Goal: Task Accomplishment & Management: Use online tool/utility

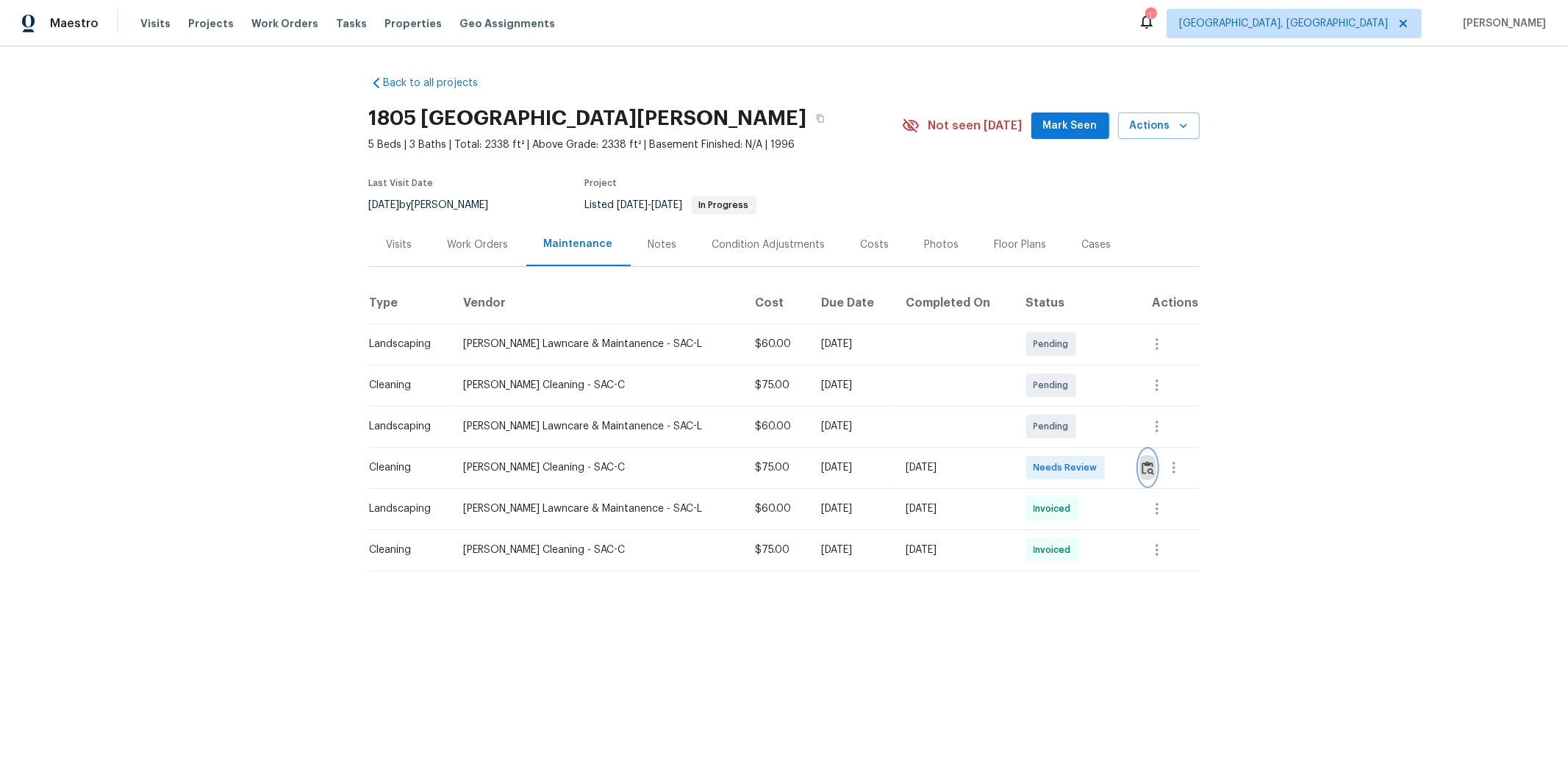
click at [1115, 469] on img "button" at bounding box center [1148, 468] width 12 height 14
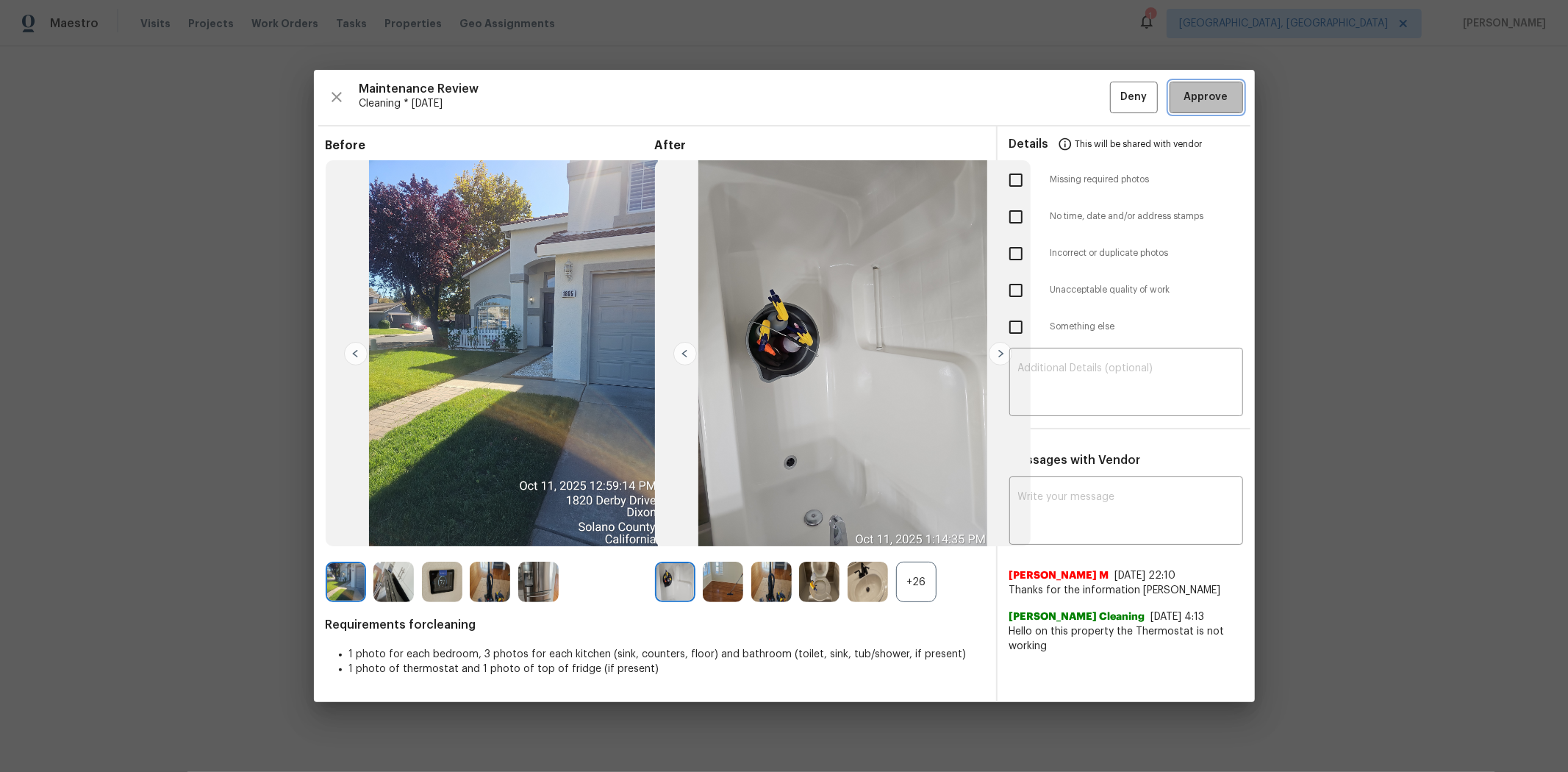
drag, startPoint x: 1203, startPoint y: 111, endPoint x: 1216, endPoint y: 112, distance: 13.0
click at [1115, 111] on button "Approve" at bounding box center [1206, 97] width 74 height 32
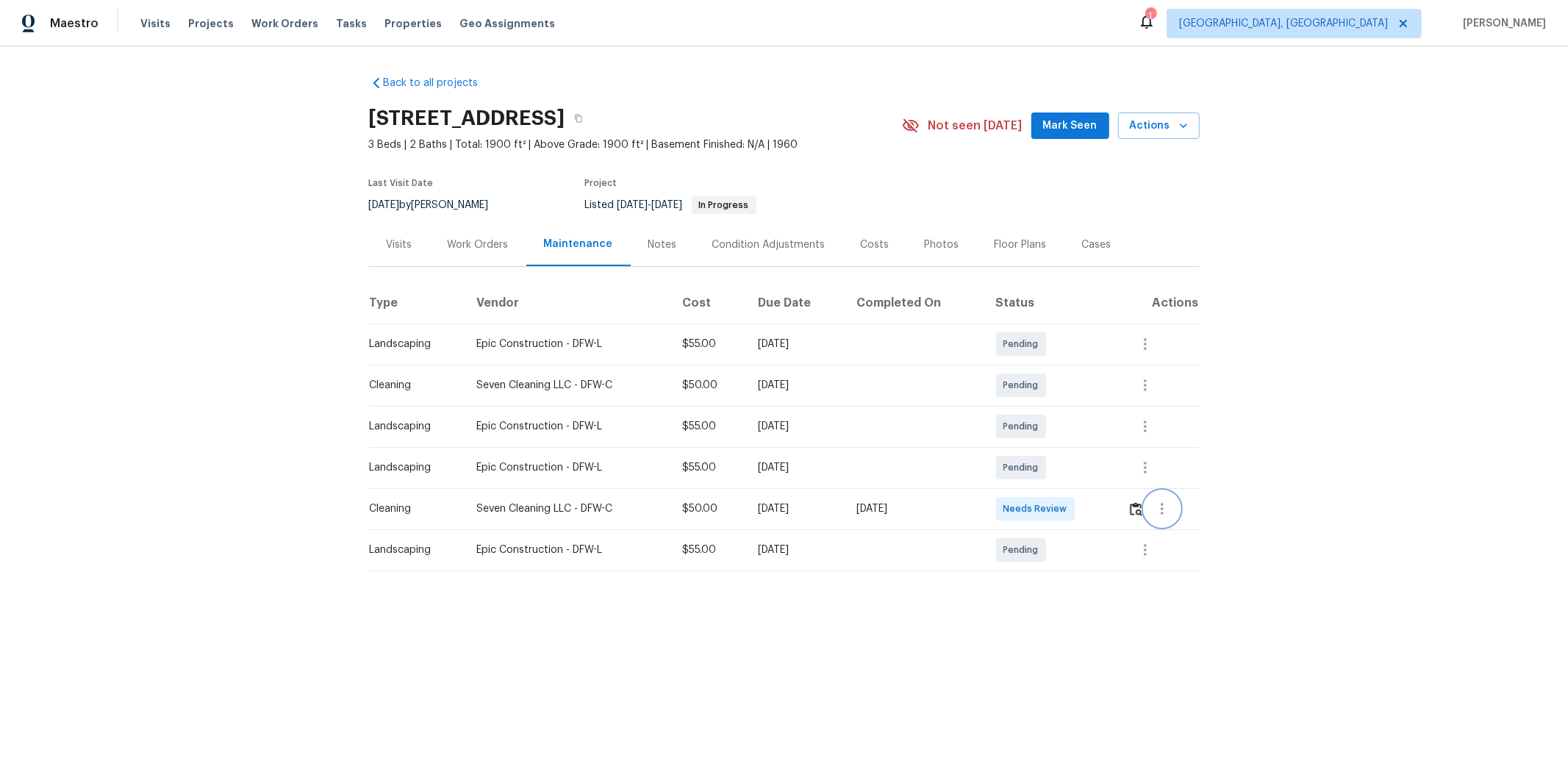
click at [1115, 507] on button "button" at bounding box center [1162, 508] width 35 height 35
click at [1115, 511] on div at bounding box center [784, 386] width 1568 height 772
click at [1115, 511] on img "button" at bounding box center [1137, 509] width 12 height 14
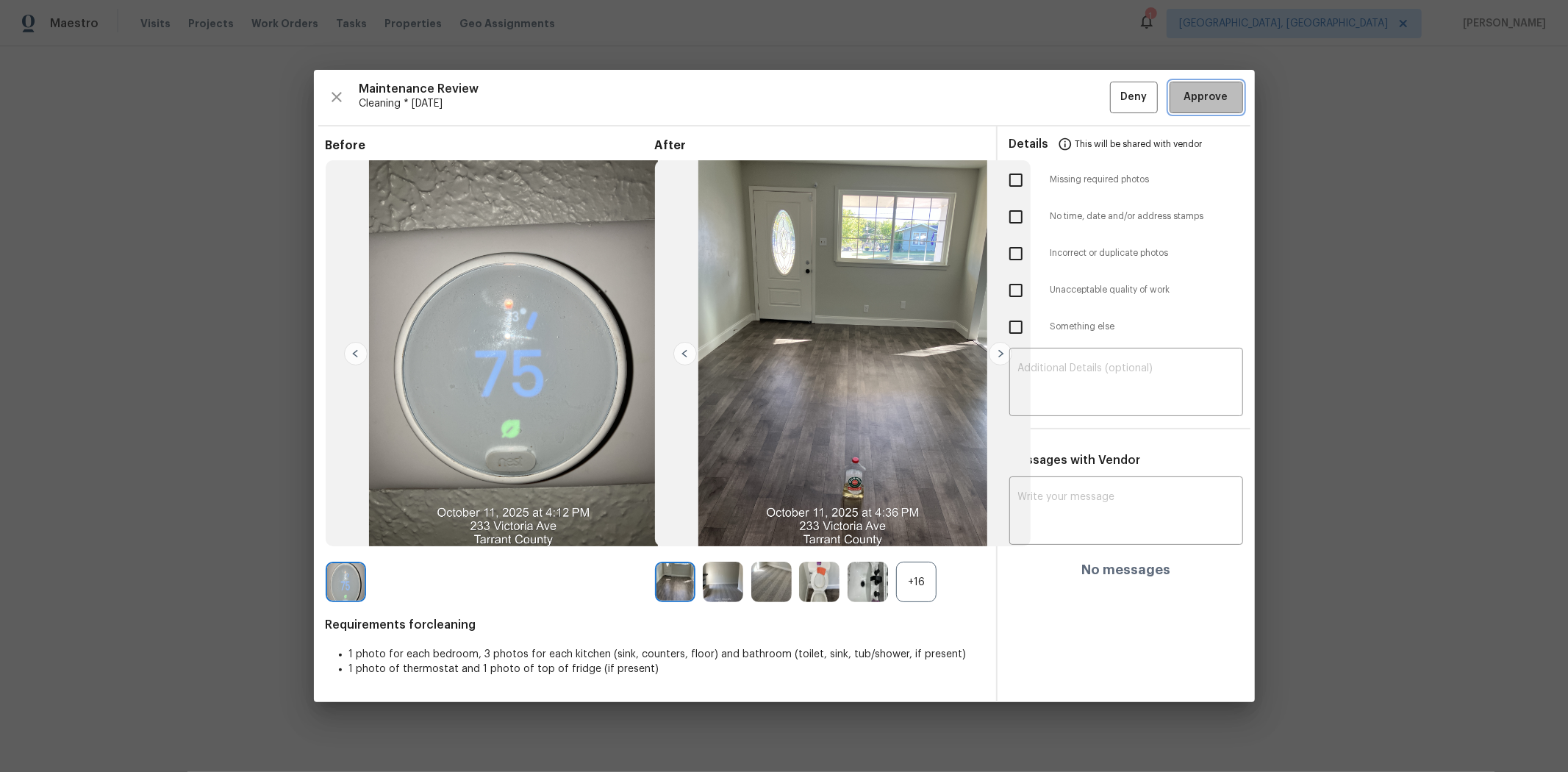
click at [1115, 97] on span "Approve" at bounding box center [1206, 98] width 44 height 19
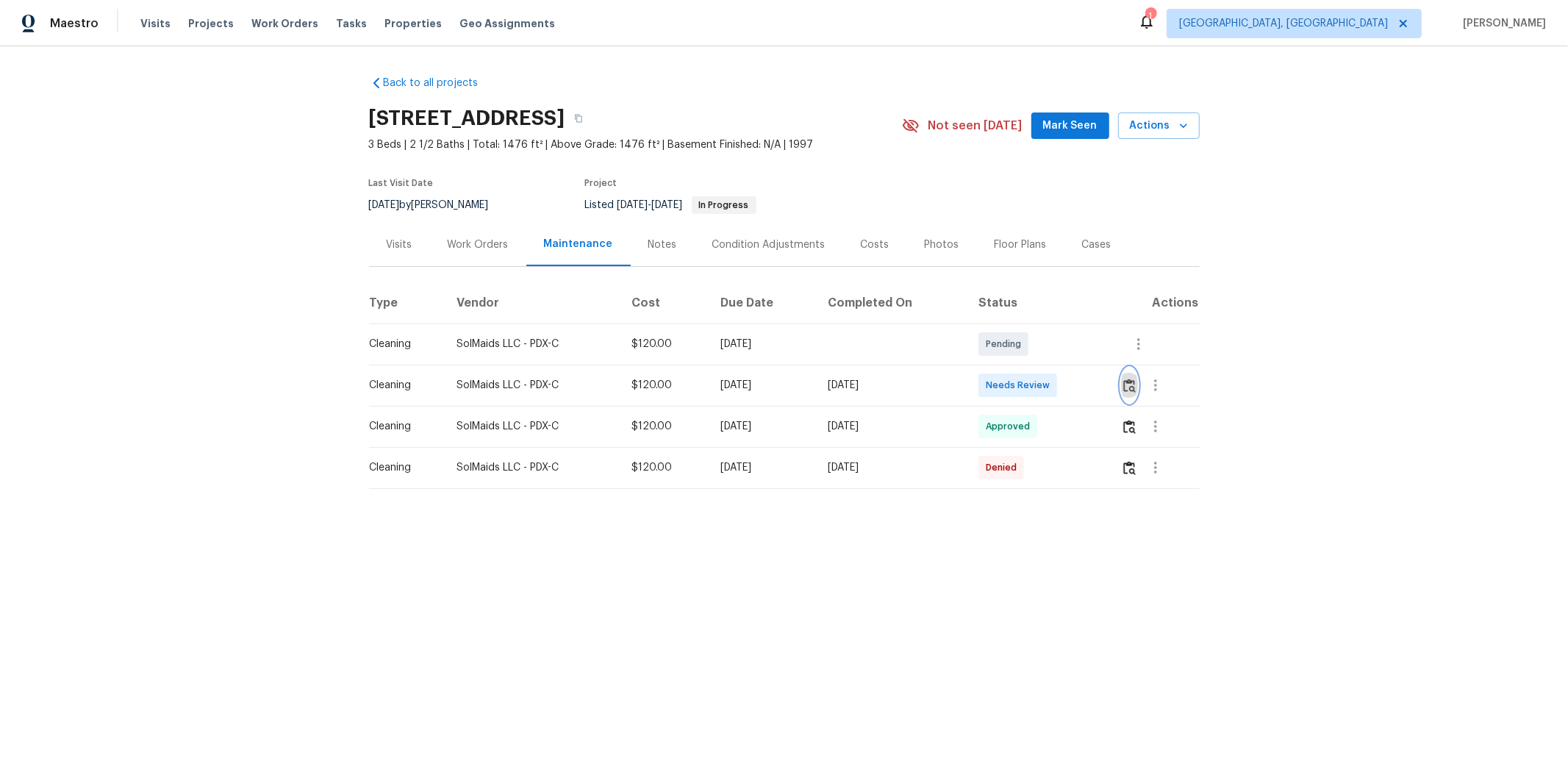
click at [1115, 379] on img "button" at bounding box center [1130, 386] width 12 height 14
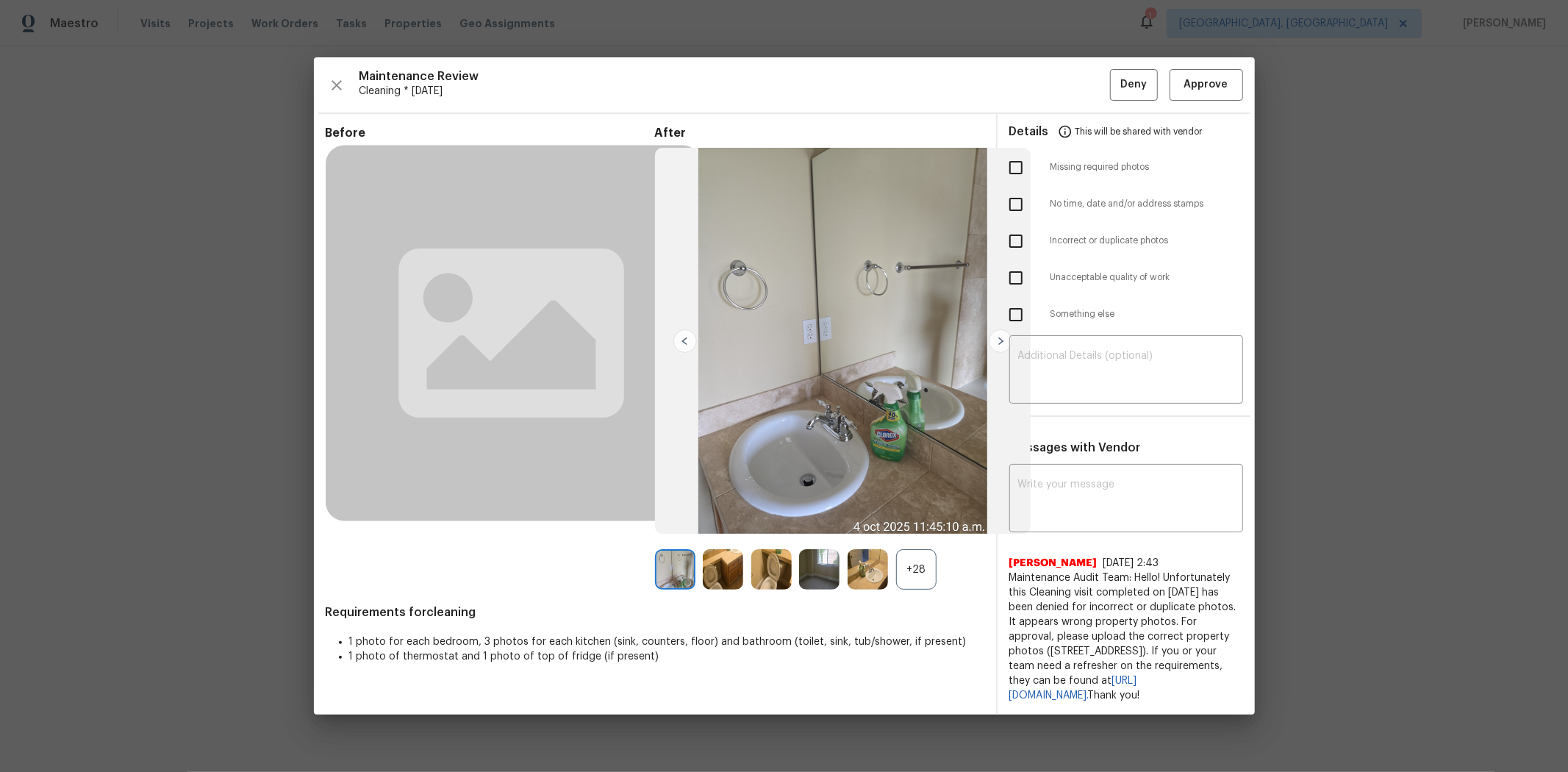
click at [1010, 163] on input "checkbox" at bounding box center [1016, 168] width 31 height 31
checkbox input "true"
click at [1087, 360] on textarea at bounding box center [1127, 371] width 216 height 41
paste textarea "Maintenance Audit Team: Hello! Unfortunately, this cleaning visit completed on …"
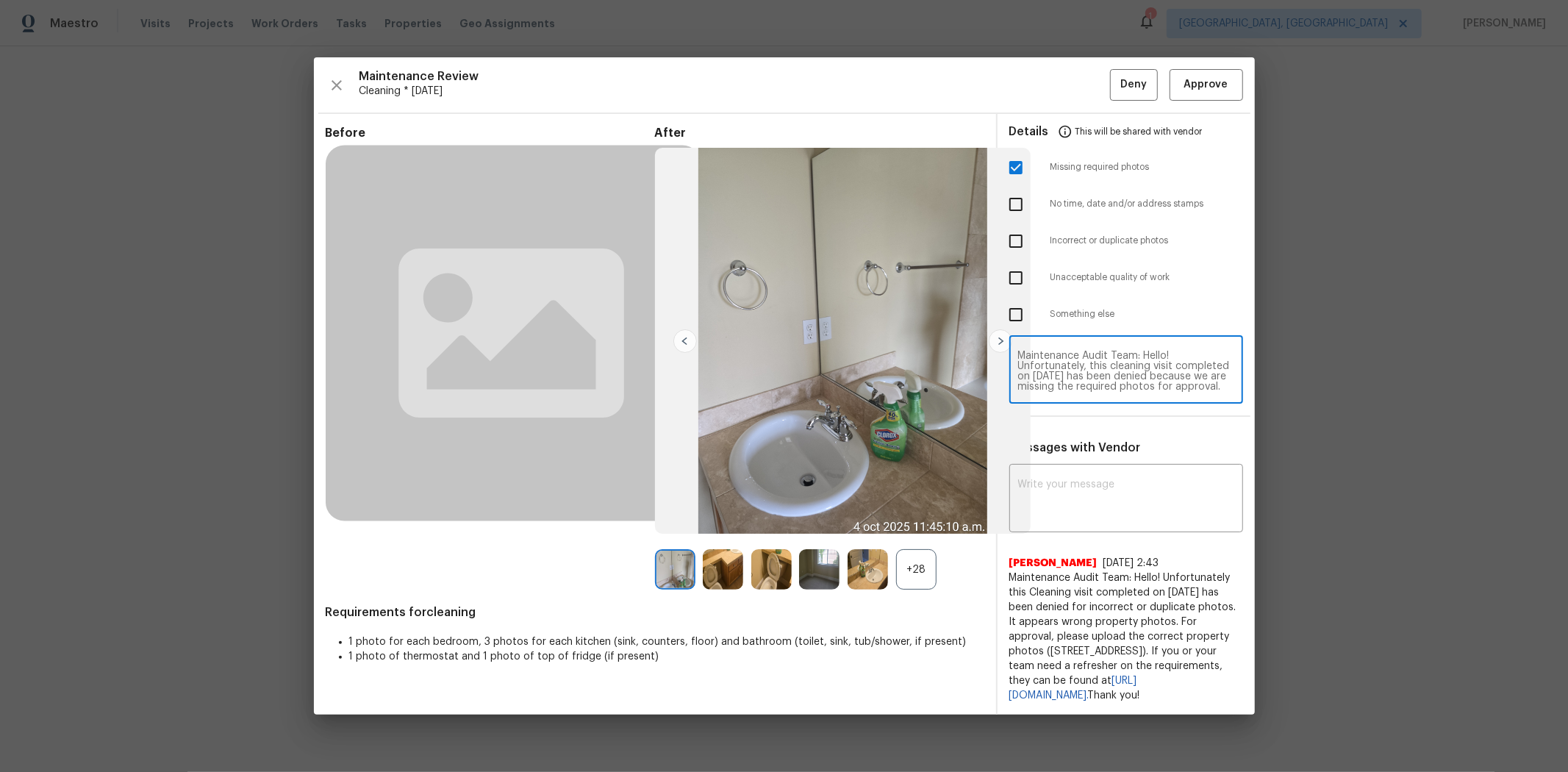
scroll to position [144, 0]
type textarea "Maintenance Audit Team: Hello! Unfortunately, this cleaning visit completed on …"
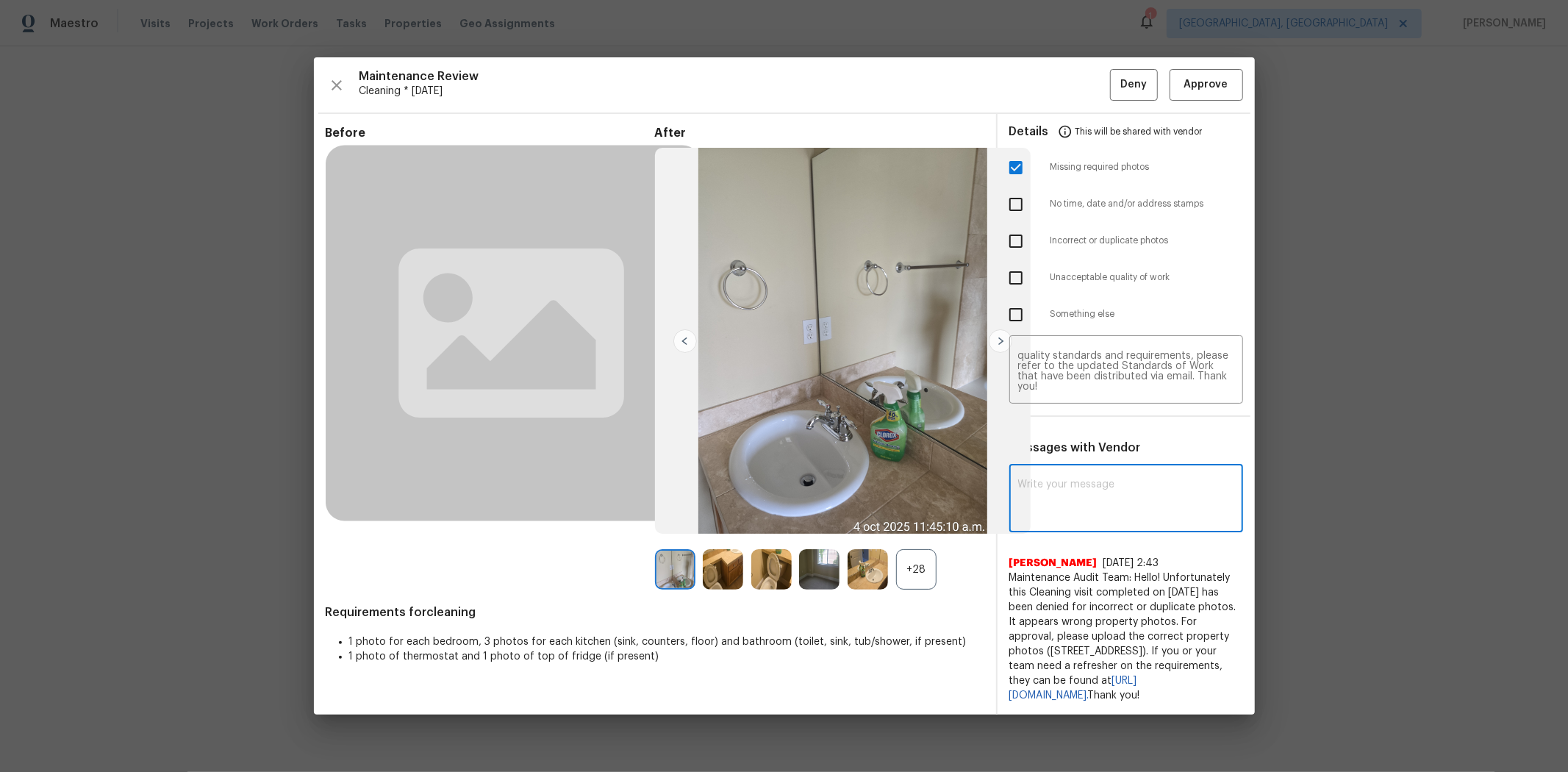
click at [1096, 483] on textarea at bounding box center [1127, 500] width 216 height 41
paste textarea "Maintenance Audit Team: Hello! Unfortunately, this cleaning visit completed on …"
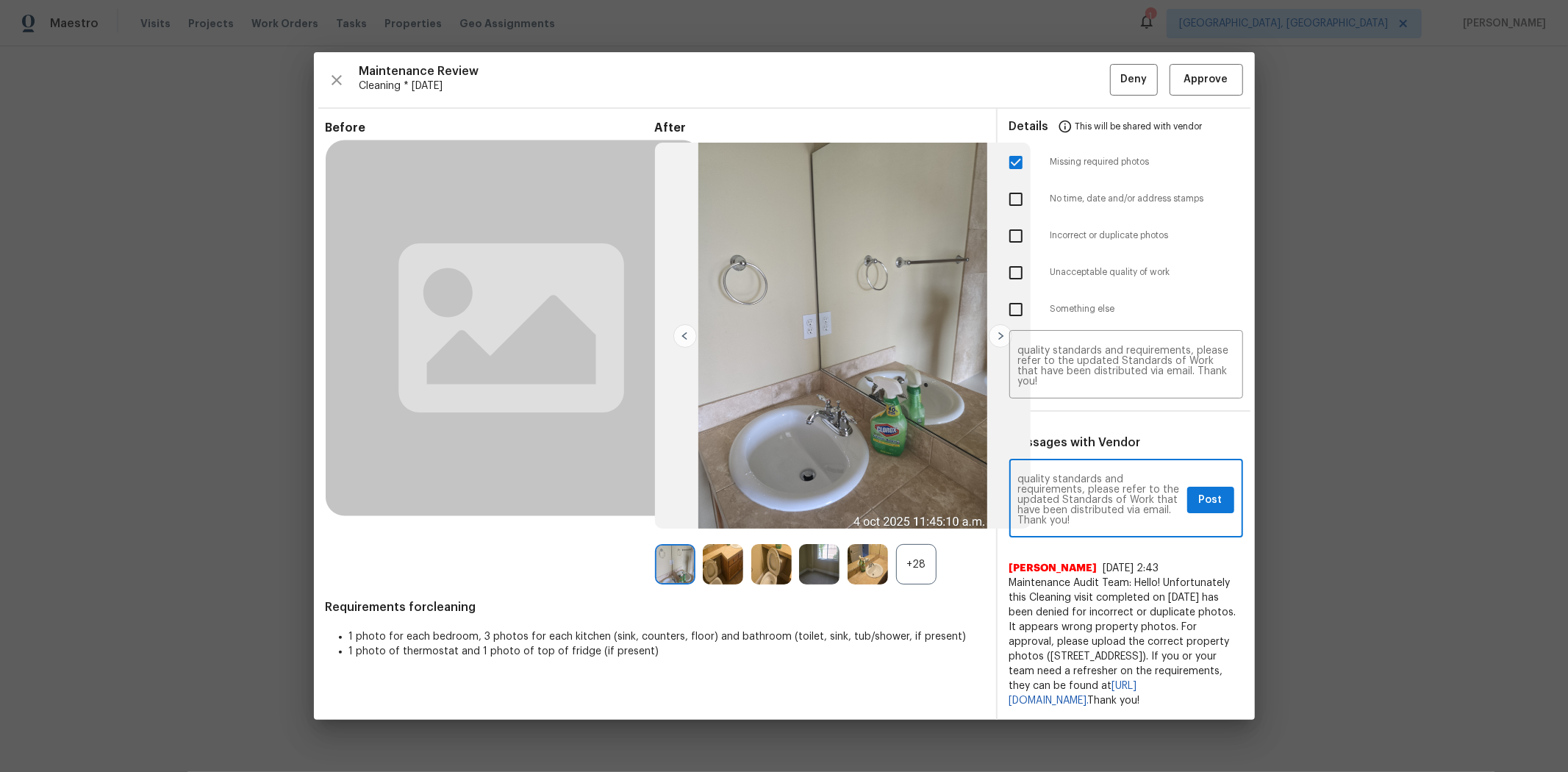
type textarea "Maintenance Audit Team: Hello! Unfortunately, this cleaning visit completed on …"
click at [1115, 491] on span "Post" at bounding box center [1211, 500] width 23 height 19
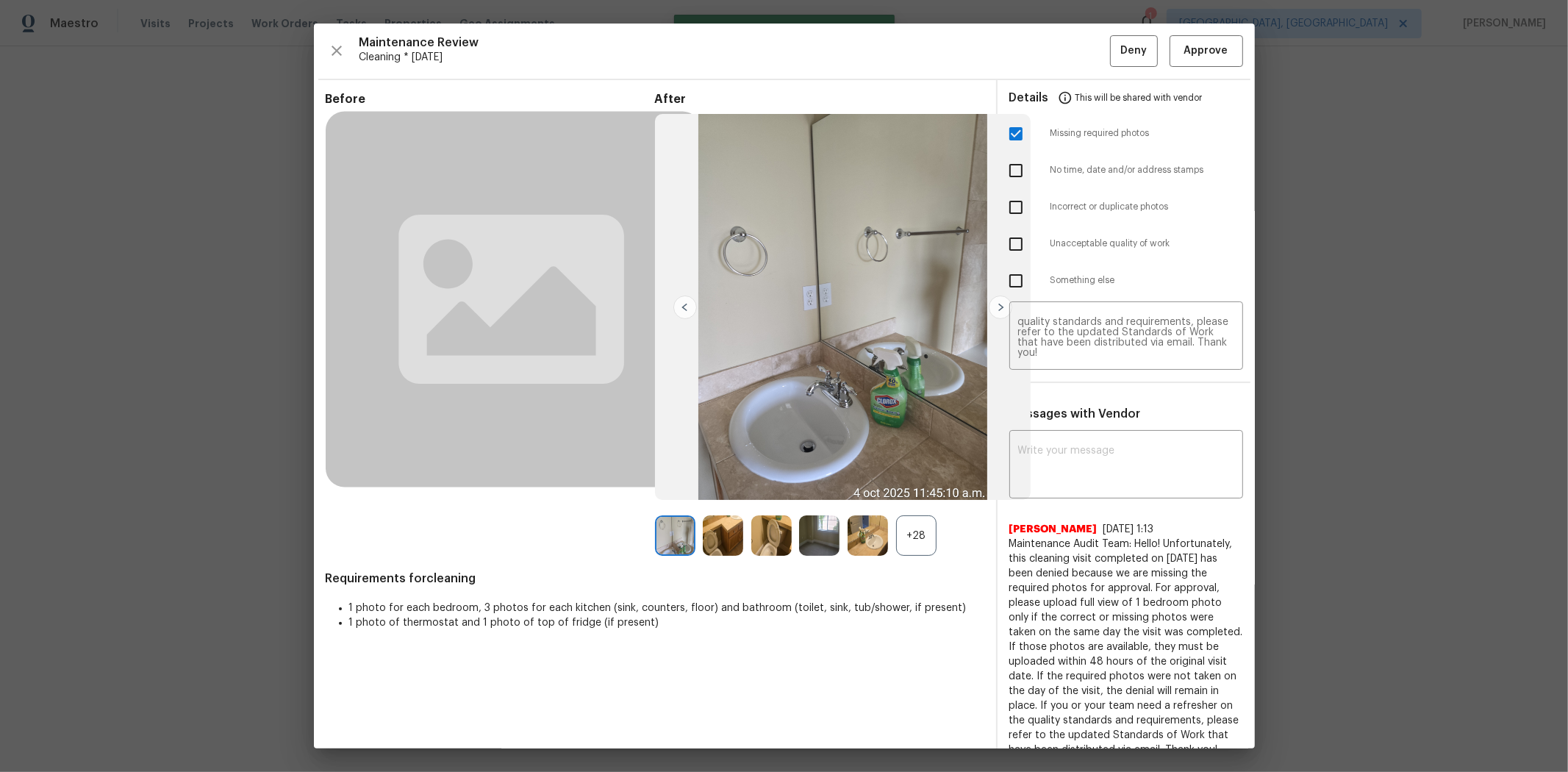
scroll to position [0, 0]
click at [1115, 49] on span "Deny" at bounding box center [1134, 51] width 26 height 19
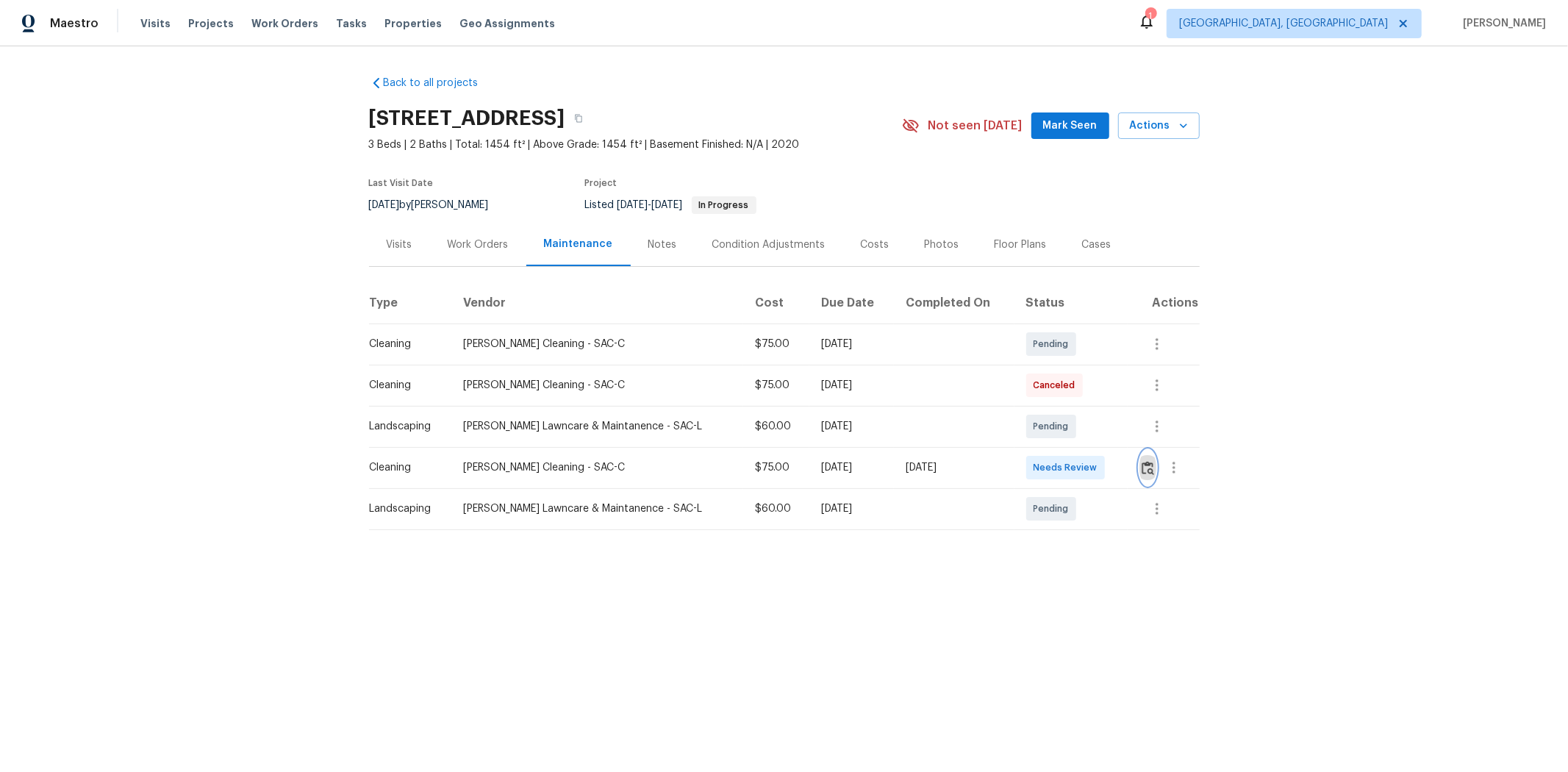
click at [1115, 465] on img "button" at bounding box center [1148, 468] width 12 height 14
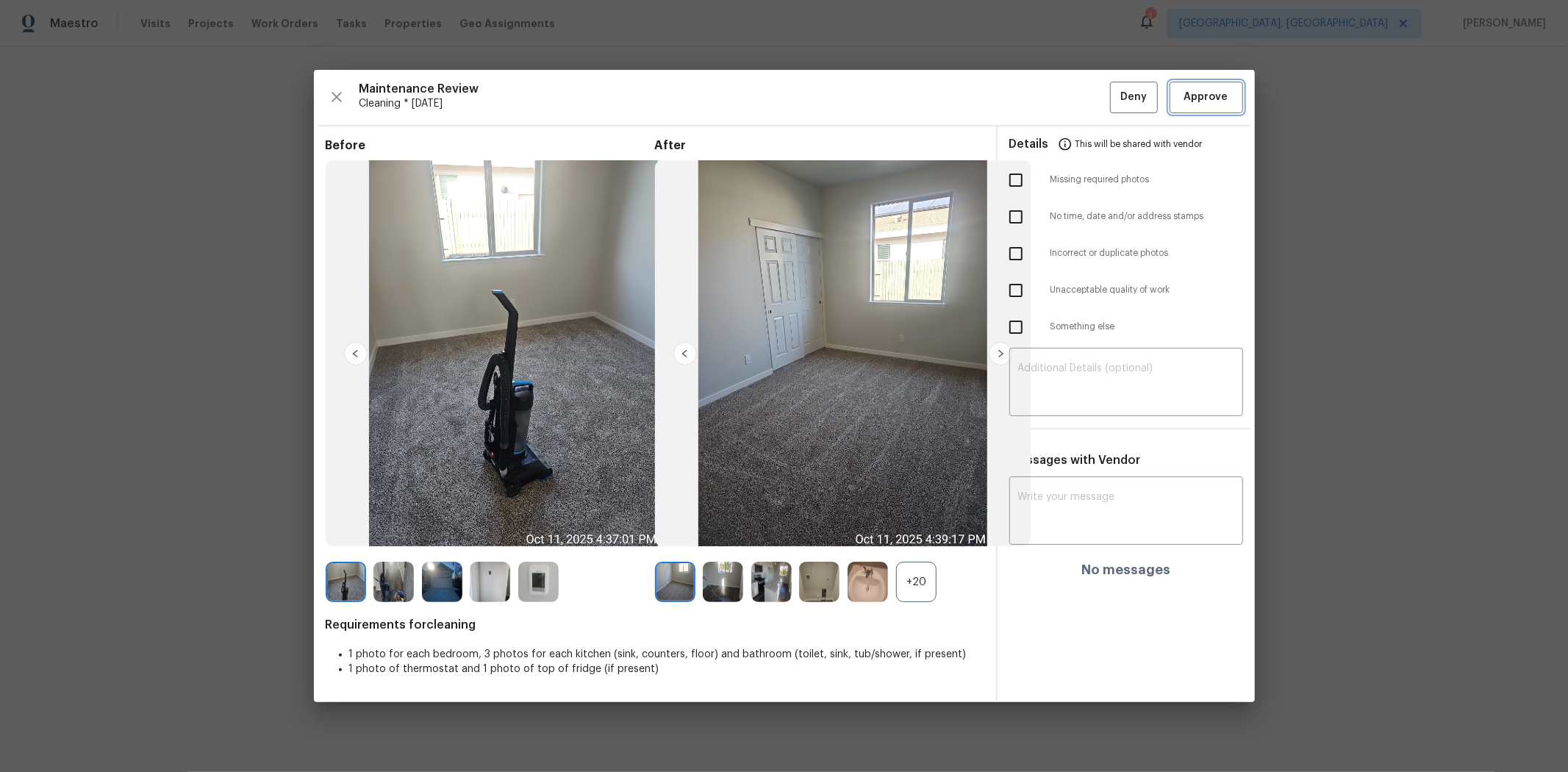
click at [1115, 93] on span "Approve" at bounding box center [1206, 98] width 44 height 19
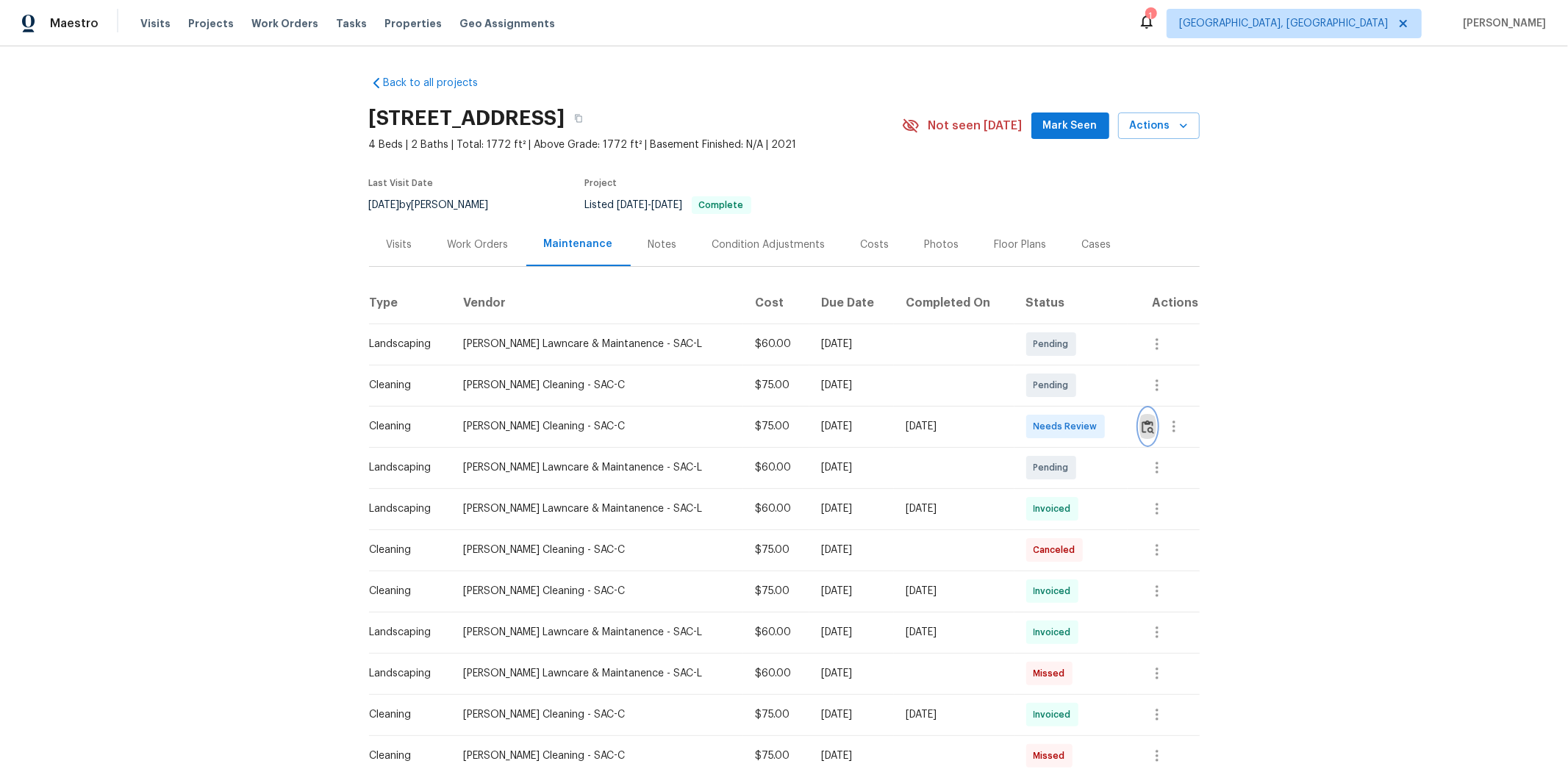
click at [1115, 424] on button "button" at bounding box center [1148, 426] width 17 height 35
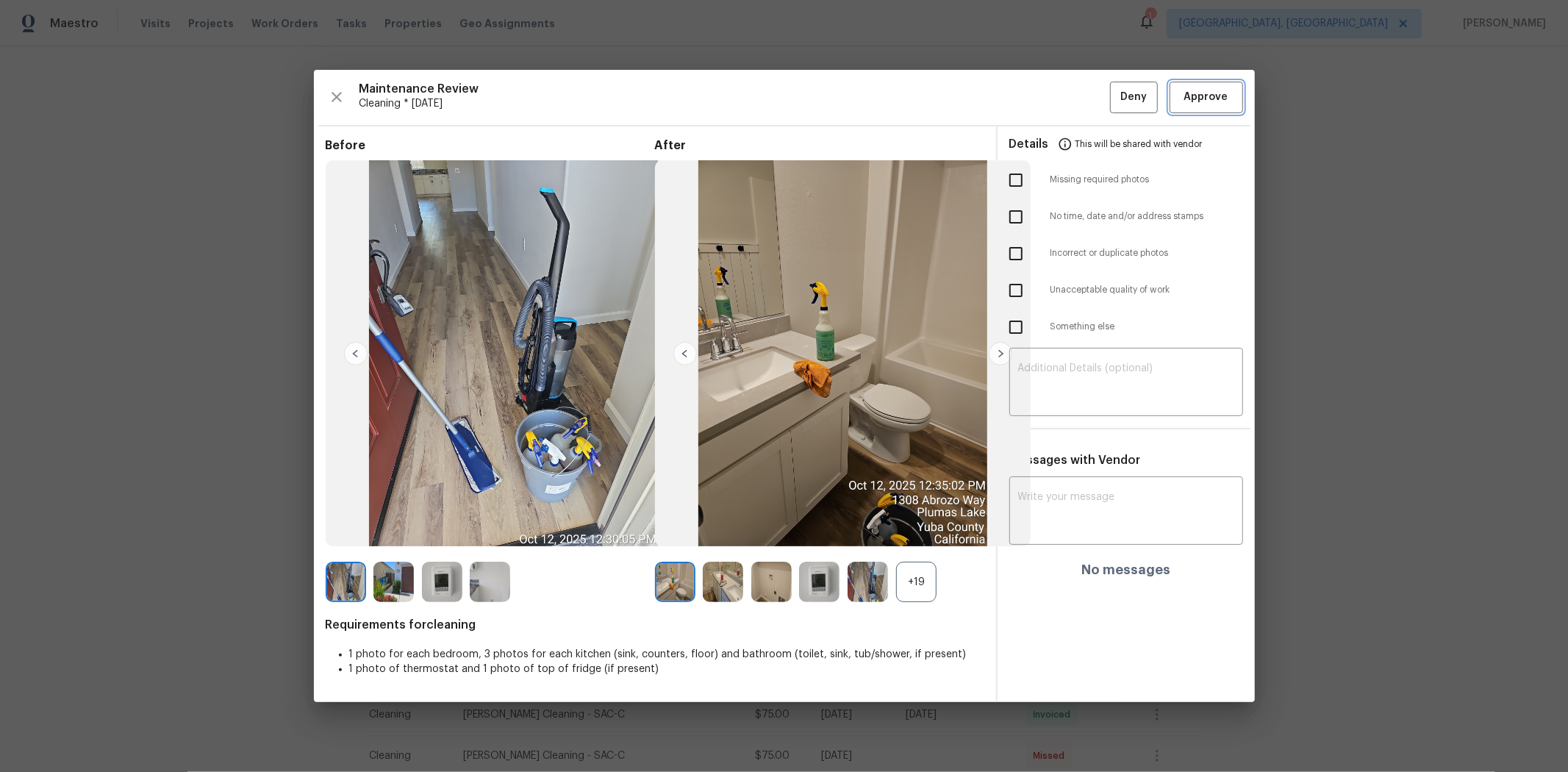
click at [1115, 89] on span "Approve" at bounding box center [1206, 98] width 44 height 19
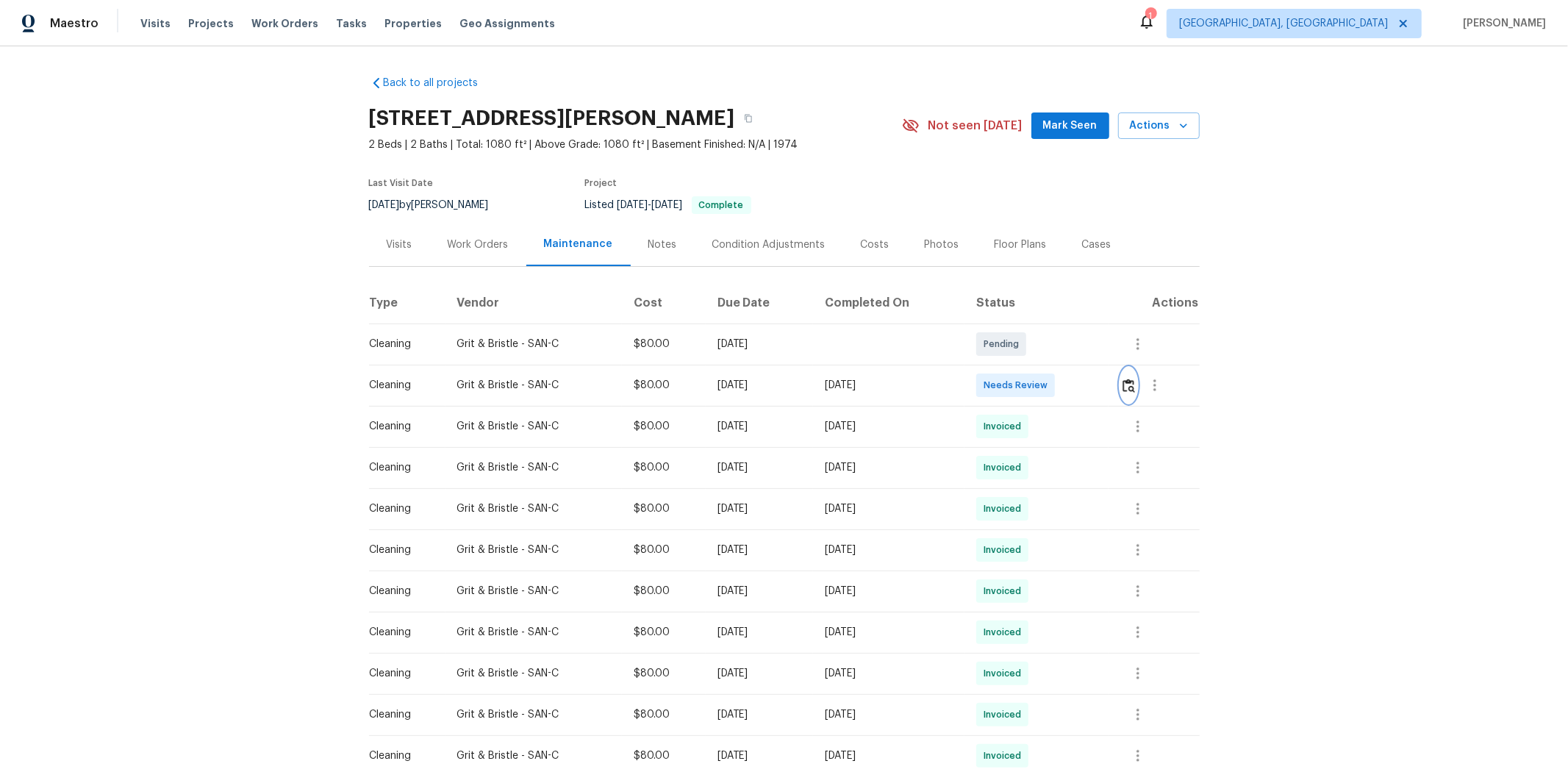
click at [843, 381] on img "button" at bounding box center [1129, 386] width 12 height 14
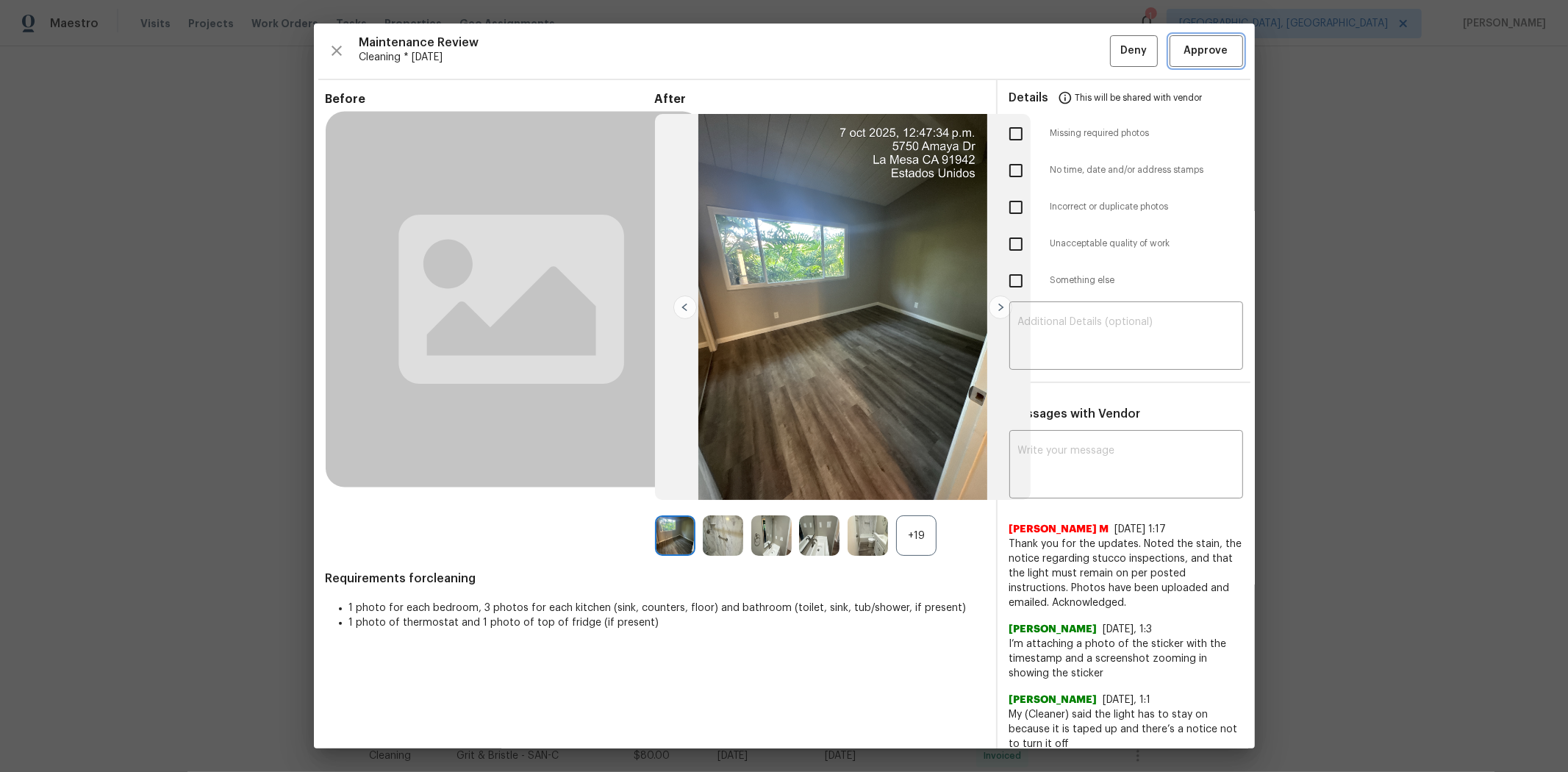
click at [843, 47] on span "Approve" at bounding box center [1206, 51] width 44 height 19
